Goal: Task Accomplishment & Management: Use online tool/utility

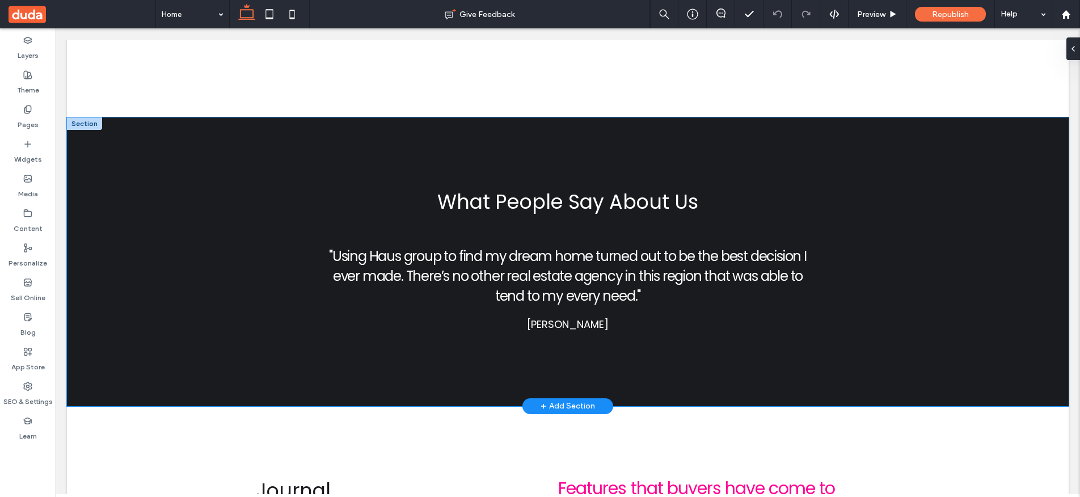
scroll to position [7252, 0]
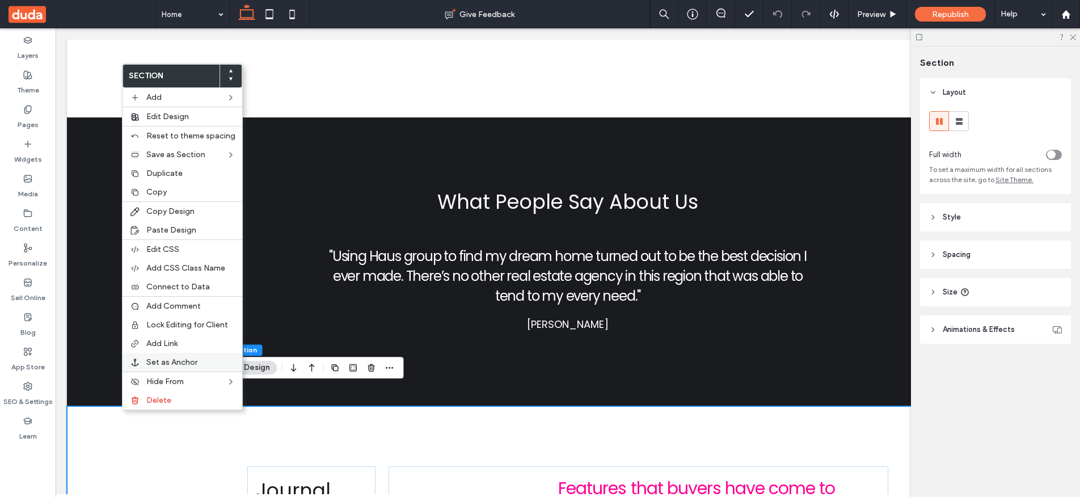
click at [176, 360] on span "Set as Anchor" at bounding box center [171, 363] width 51 height 10
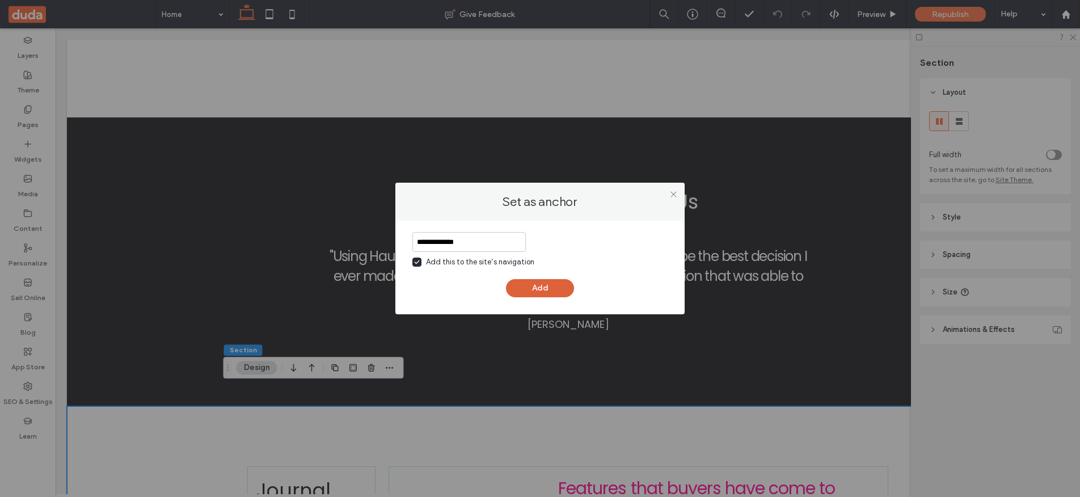
type input "**********"
click at [528, 286] on button "Add" at bounding box center [540, 288] width 68 height 18
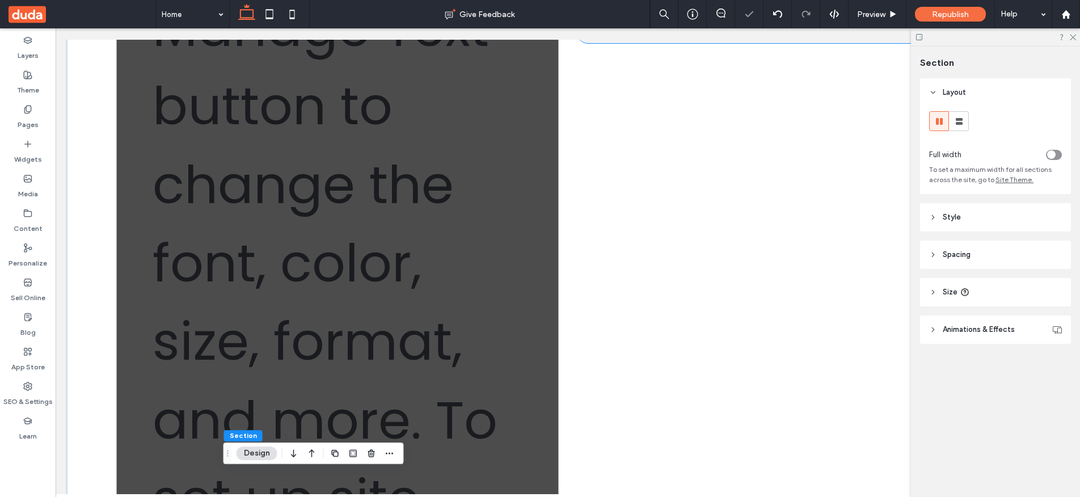
scroll to position [0, 0]
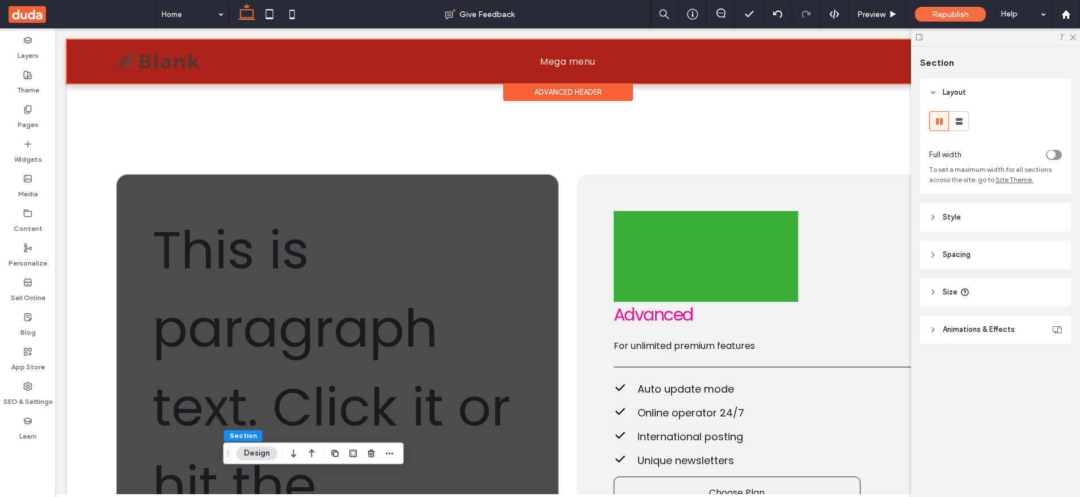
click at [551, 63] on div at bounding box center [568, 62] width 1002 height 44
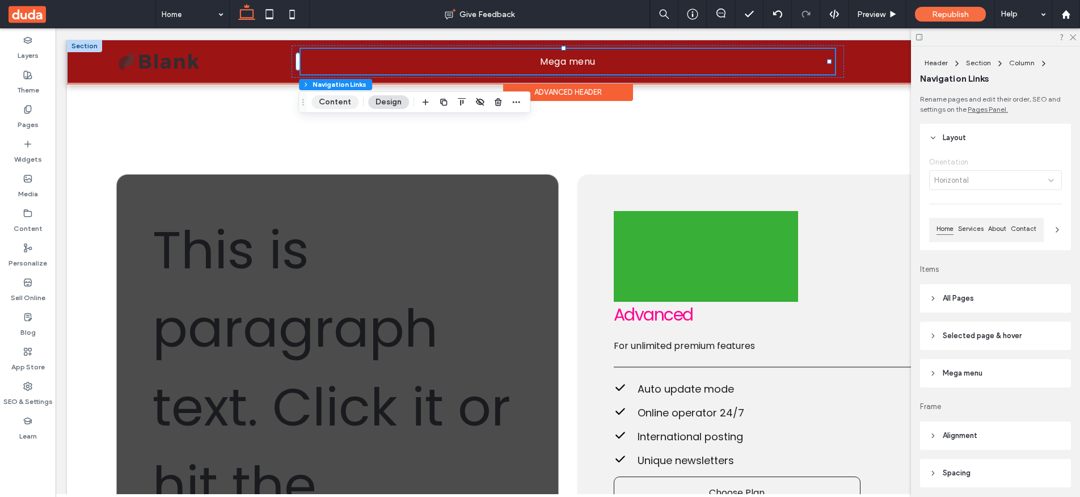
click at [339, 101] on button "Content" at bounding box center [335, 102] width 47 height 14
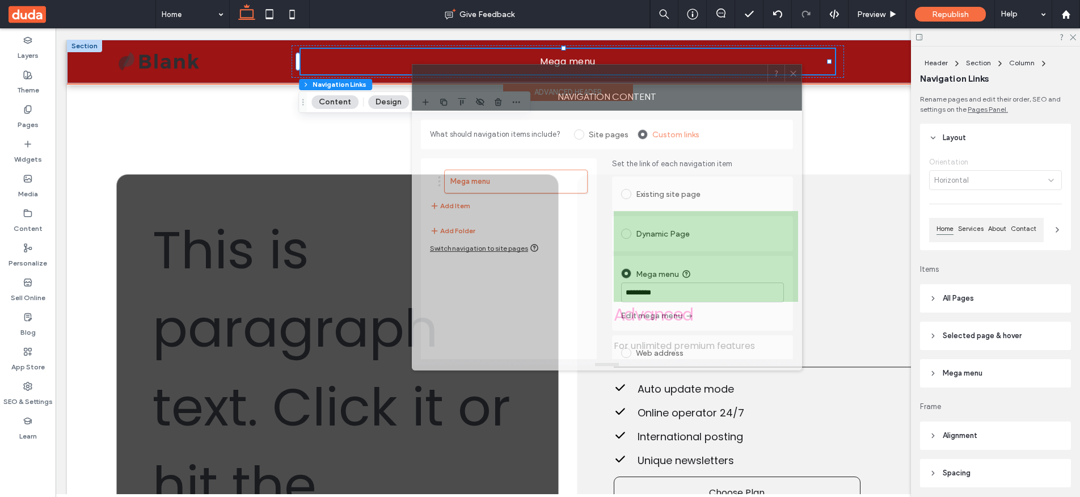
drag, startPoint x: 971, startPoint y: 106, endPoint x: 709, endPoint y: 75, distance: 264.0
click at [709, 75] on div at bounding box center [590, 73] width 355 height 17
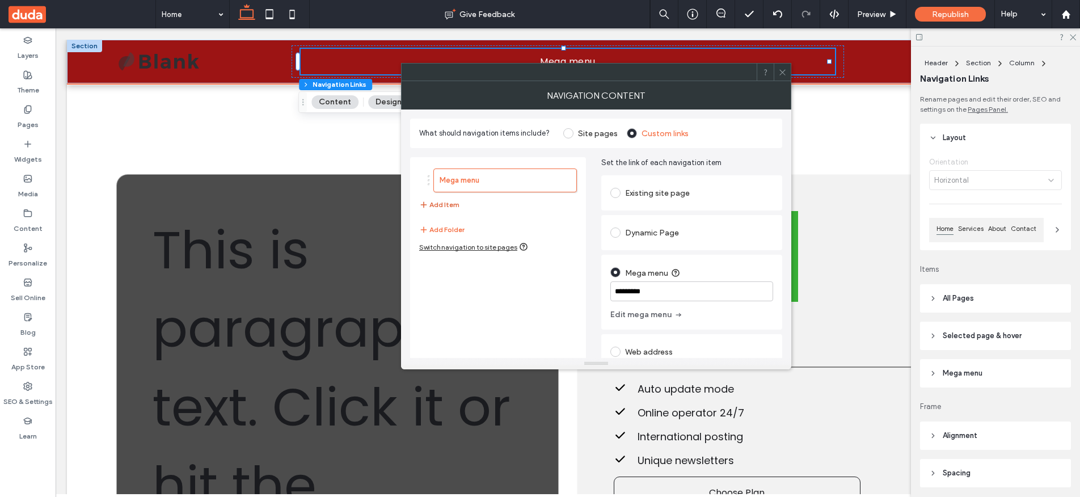
click at [443, 203] on button "Add Item" at bounding box center [439, 205] width 40 height 14
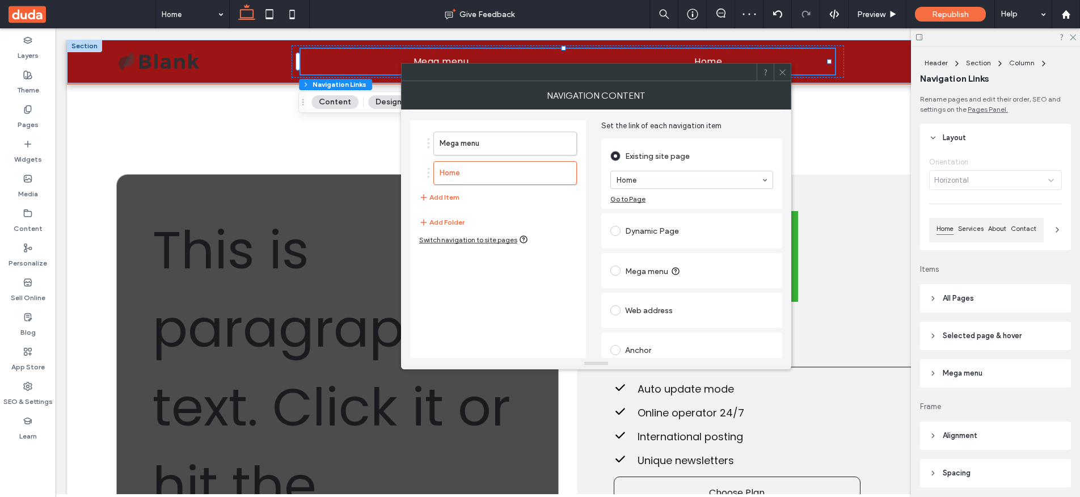
scroll to position [46, 0]
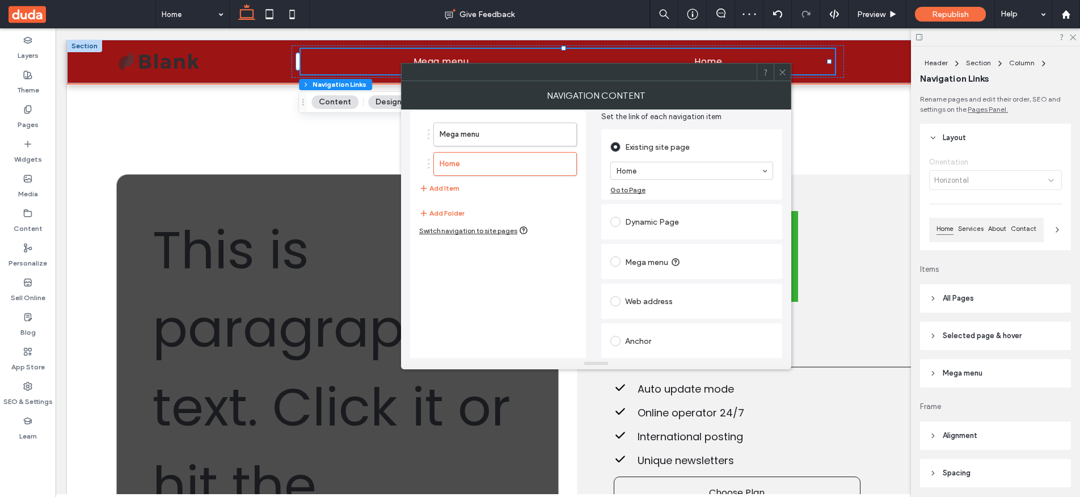
click at [674, 346] on div "Anchor" at bounding box center [692, 341] width 163 height 18
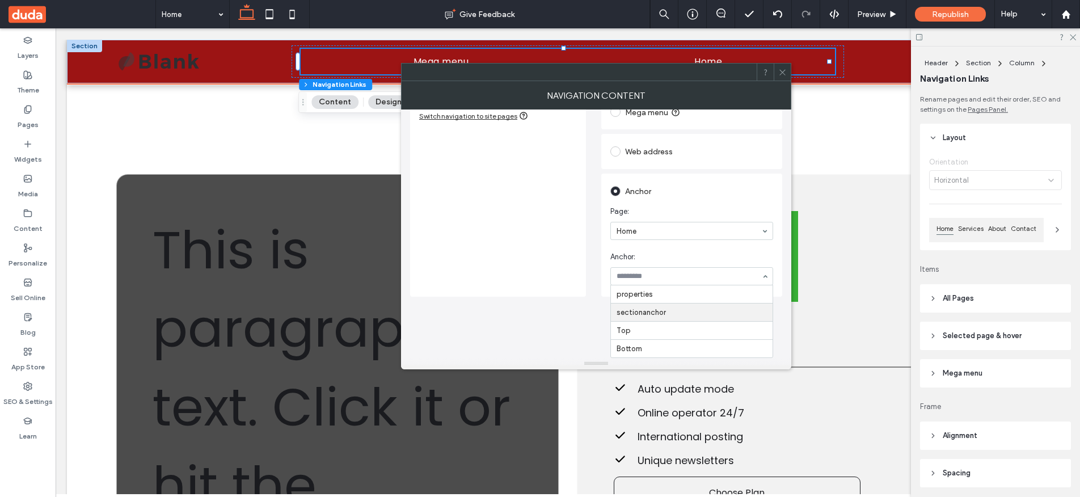
scroll to position [99, 0]
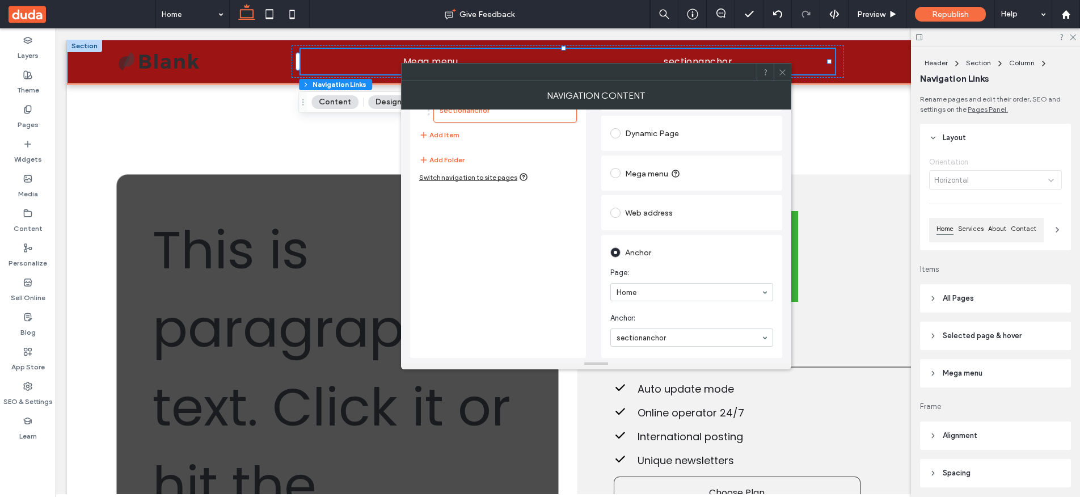
click at [782, 73] on icon at bounding box center [783, 72] width 9 height 9
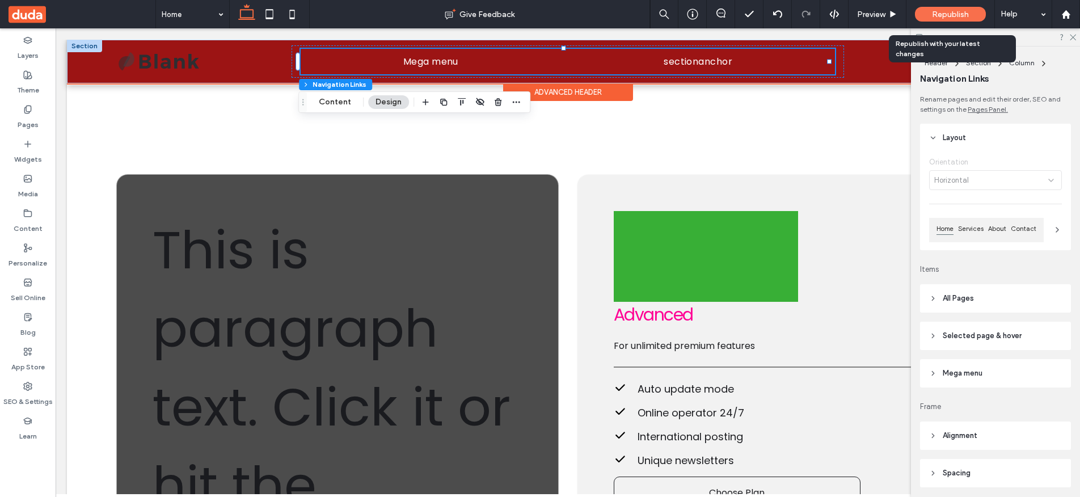
click at [951, 15] on span "Republish" at bounding box center [950, 15] width 37 height 10
